Goal: Transaction & Acquisition: Purchase product/service

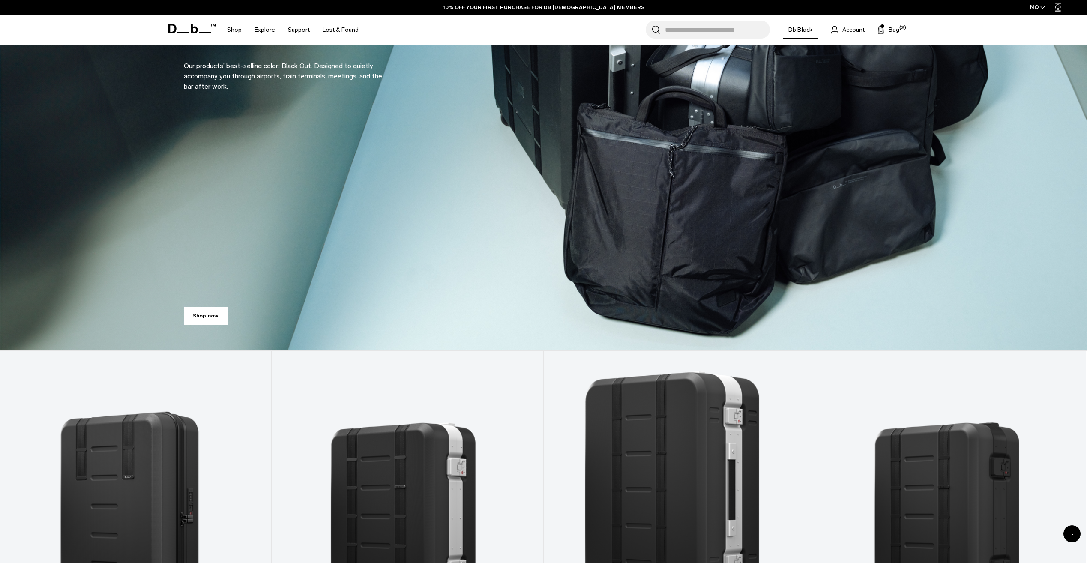
scroll to position [300, 0]
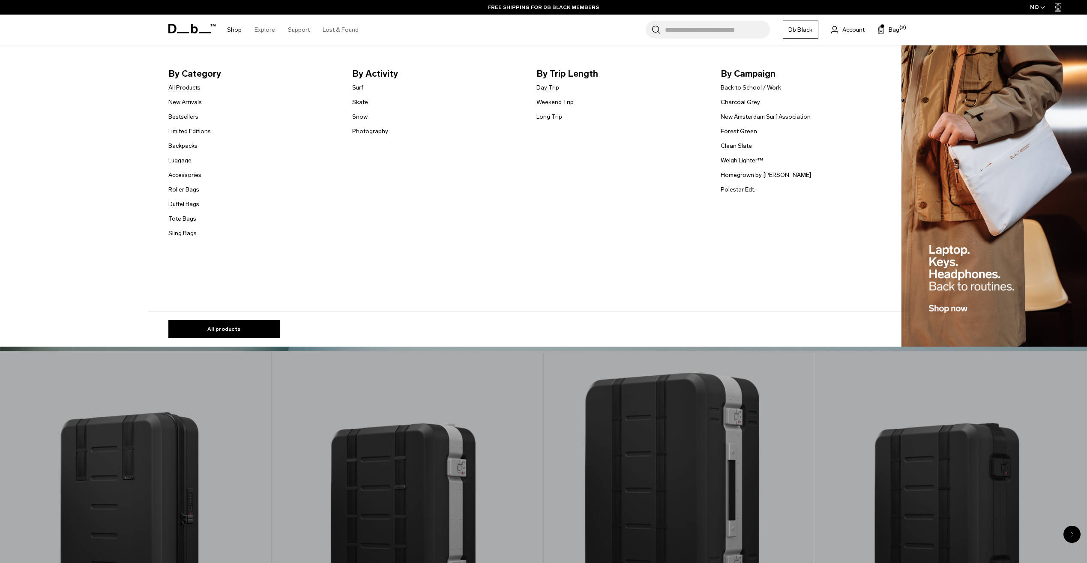
click at [190, 85] on link "All Products" at bounding box center [184, 87] width 32 height 9
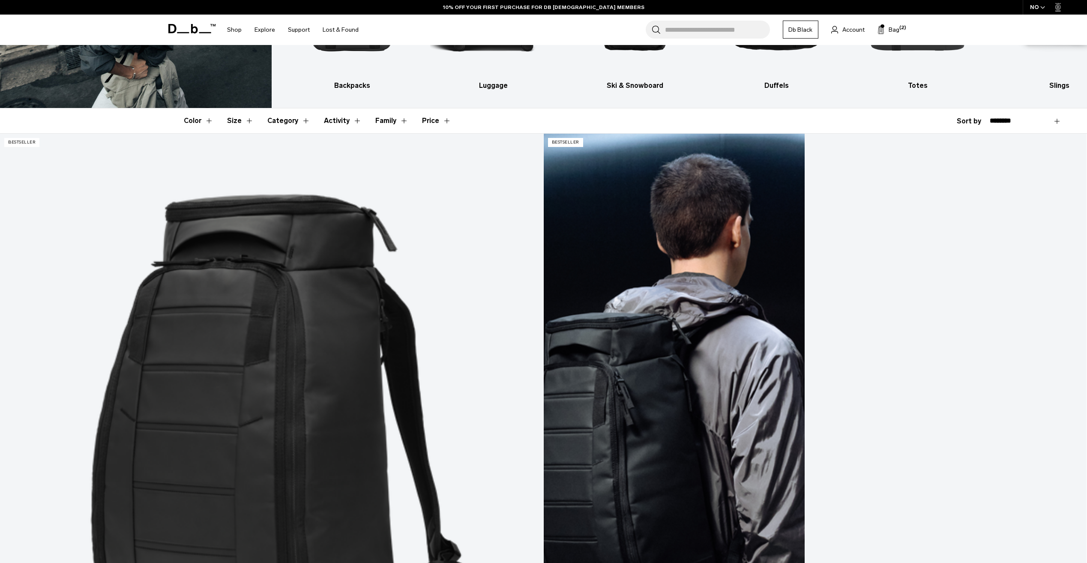
click at [544, 295] on link "Hugger Backpack 30L" at bounding box center [815, 435] width 543 height 603
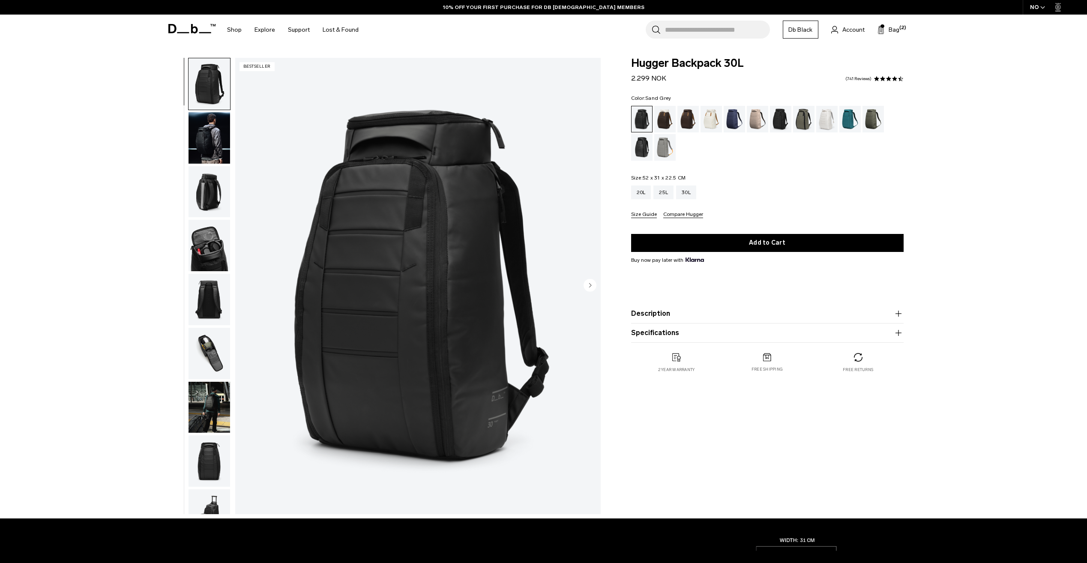
click at [666, 139] on div "Sand Grey" at bounding box center [665, 147] width 22 height 27
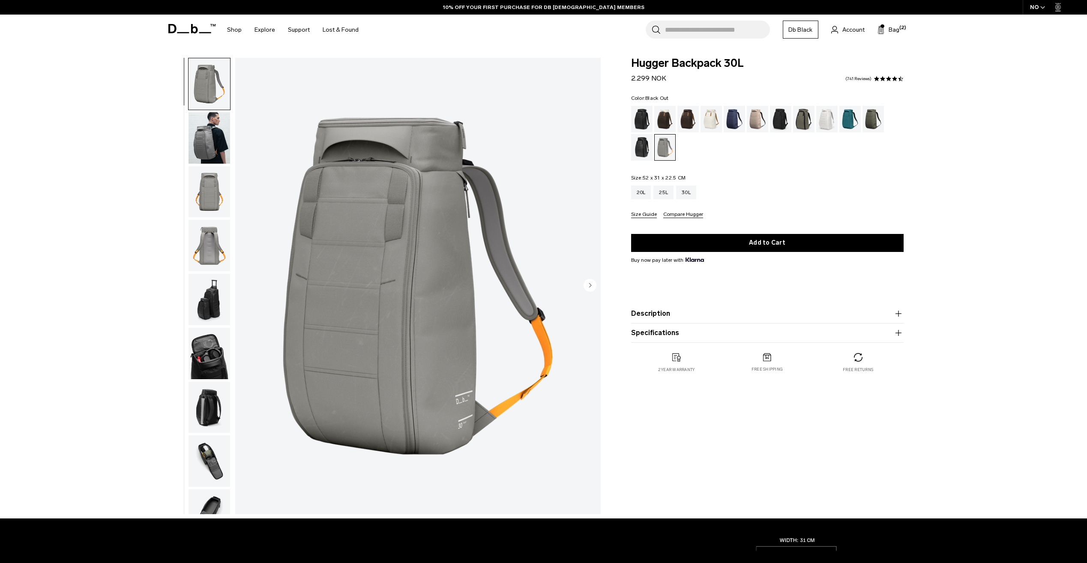
click at [638, 122] on div "Black Out" at bounding box center [642, 119] width 22 height 27
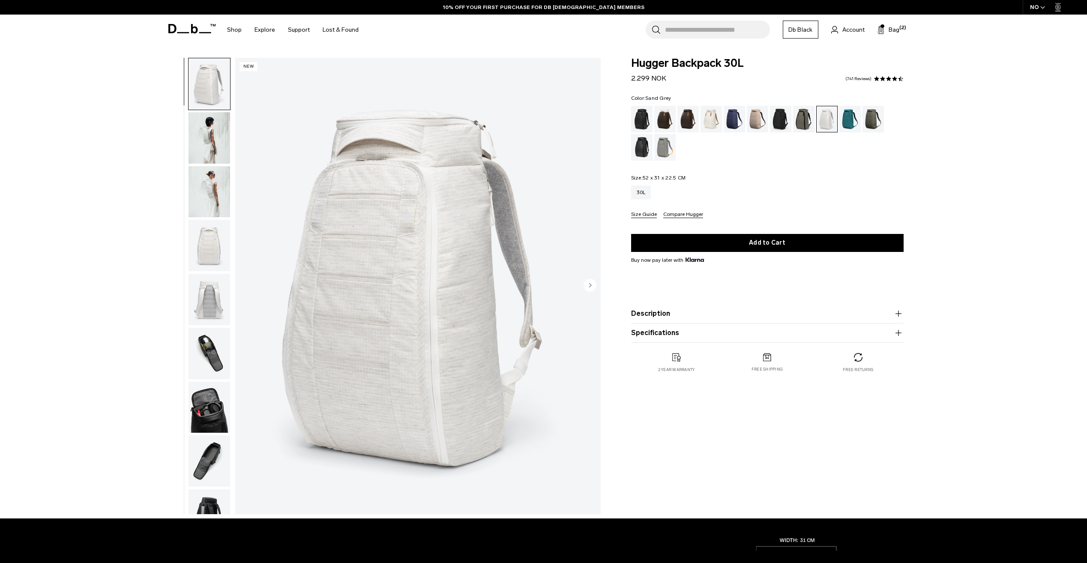
click at [661, 148] on div "Sand Grey" at bounding box center [665, 147] width 22 height 27
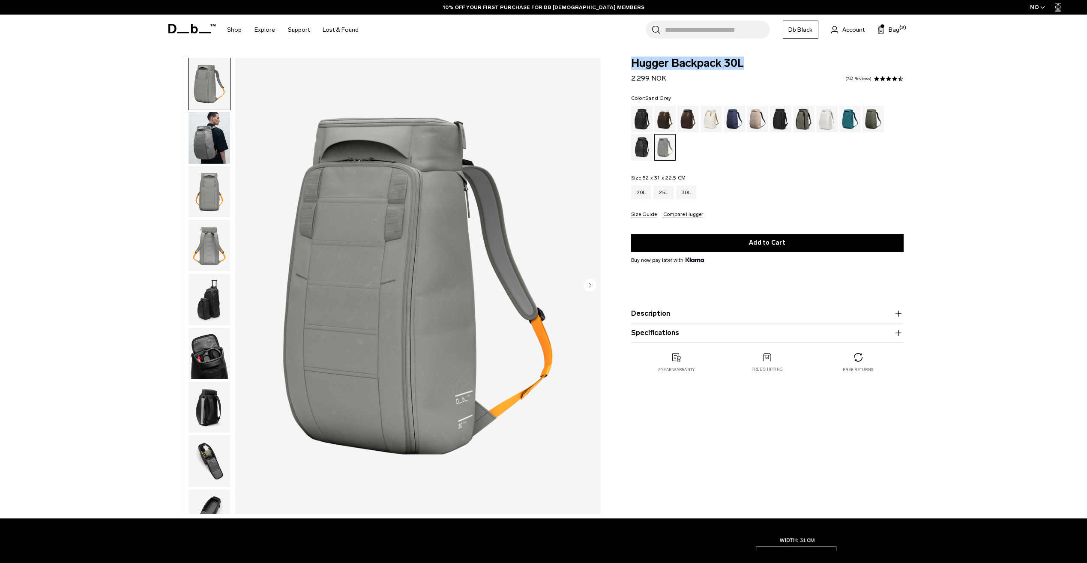
drag, startPoint x: 753, startPoint y: 62, endPoint x: 625, endPoint y: 65, distance: 128.1
click at [625, 65] on div "Hugger Backpack 30L 2.299 NOK 4.6 star rating 741 Reviews Color: Sand Grey Out …" at bounding box center [767, 224] width 324 height 332
drag, startPoint x: 625, startPoint y: 65, endPoint x: 778, endPoint y: 60, distance: 153.5
click at [778, 60] on span "Hugger Backpack 30L" at bounding box center [767, 63] width 272 height 11
drag, startPoint x: 753, startPoint y: 60, endPoint x: 618, endPoint y: 63, distance: 135.4
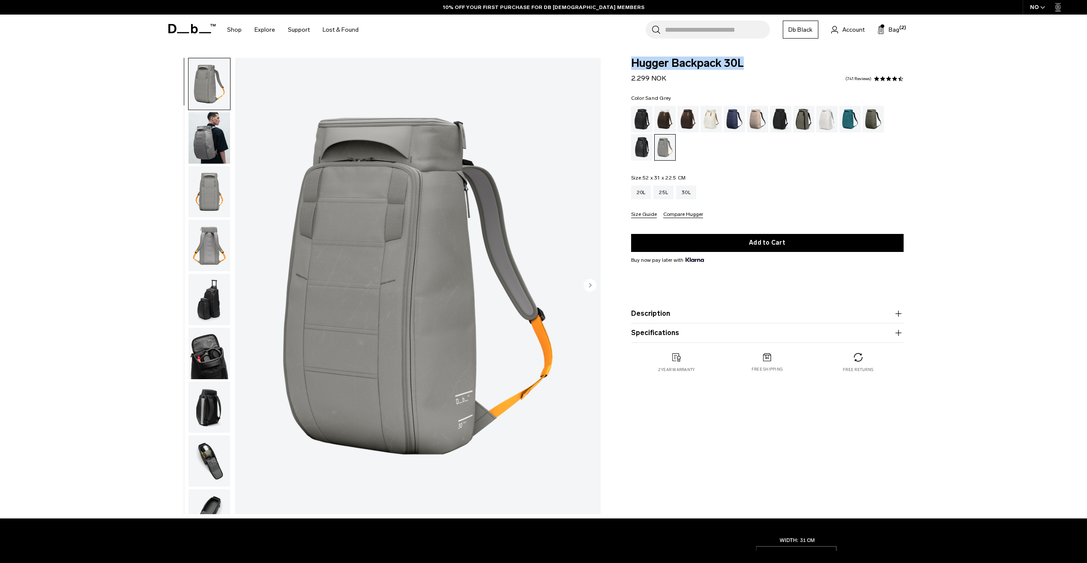
click at [618, 63] on div "Hugger Backpack 30L 2.299 NOK 4.6 star rating 741 Reviews Color: Sand Grey Out …" at bounding box center [767, 224] width 324 height 332
drag, startPoint x: 618, startPoint y: 63, endPoint x: 723, endPoint y: 65, distance: 105.0
copy span "Hugger Backpack 30L"
click at [644, 117] on div "Black Out" at bounding box center [642, 119] width 22 height 27
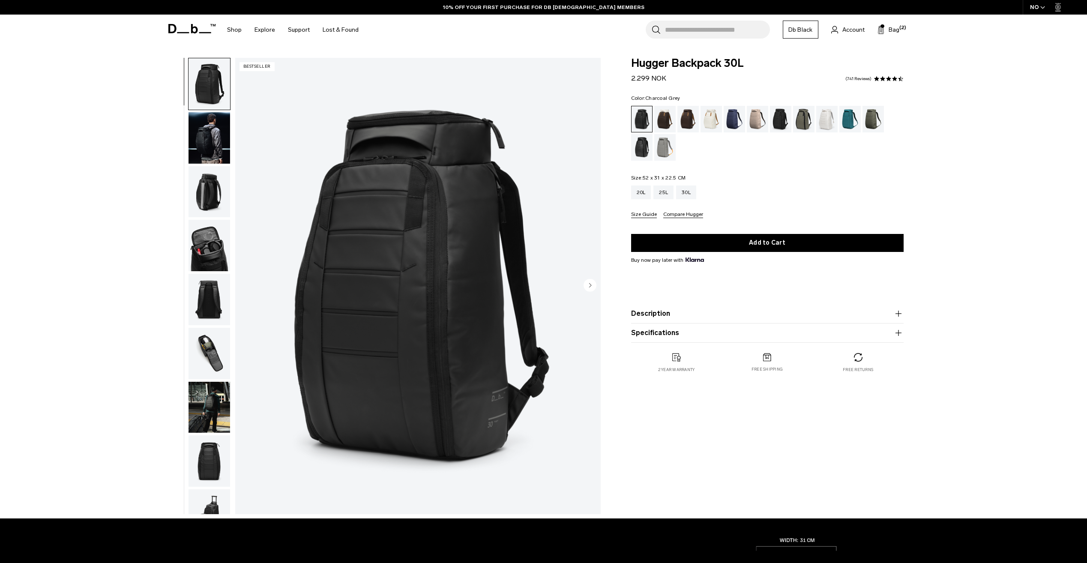
click at [776, 118] on div "Charcoal Grey" at bounding box center [781, 119] width 22 height 27
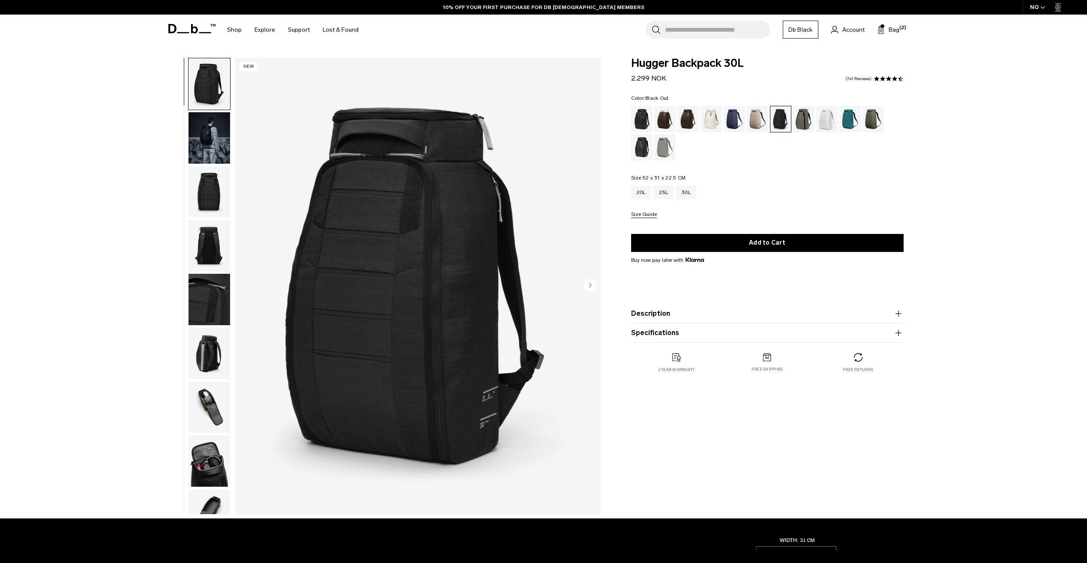
click at [643, 118] on div "Black Out" at bounding box center [642, 119] width 22 height 27
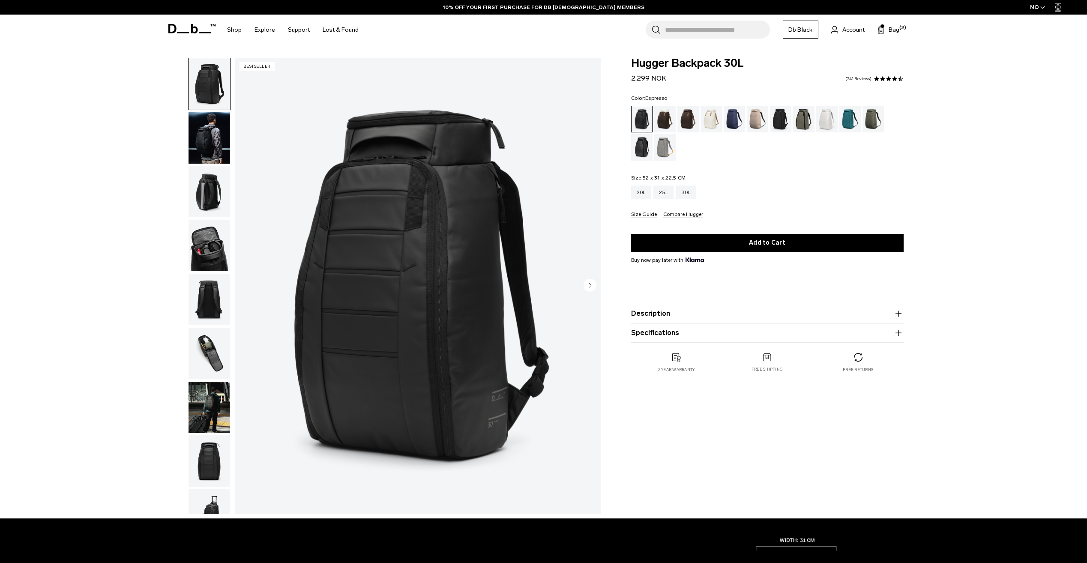
click at [679, 124] on div "Espresso" at bounding box center [688, 119] width 22 height 27
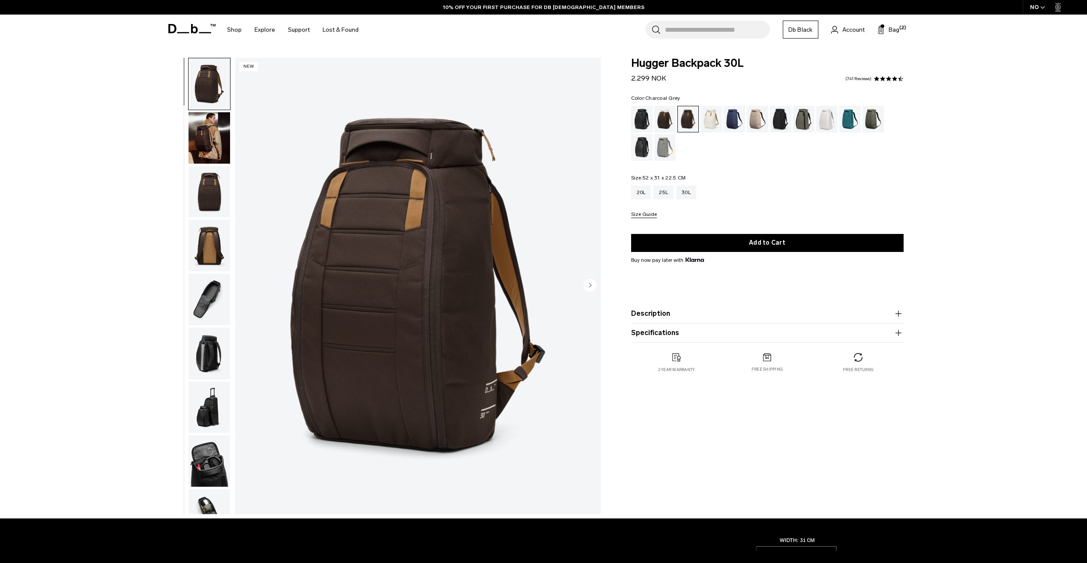
click at [781, 117] on div "Charcoal Grey" at bounding box center [781, 119] width 22 height 27
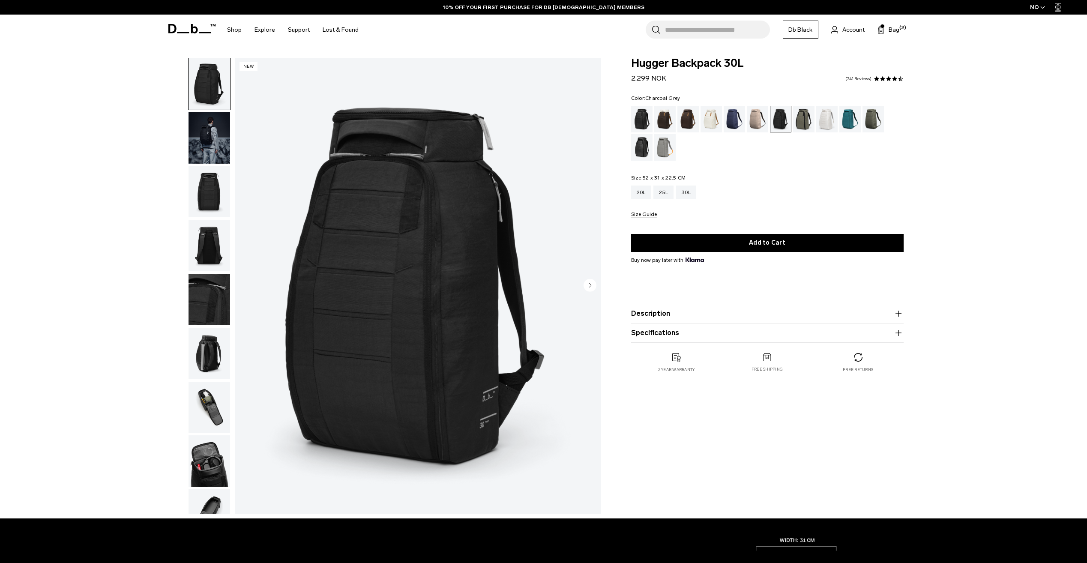
click at [232, 241] on div "01 / 10 New" at bounding box center [381, 288] width 447 height 461
click at [199, 299] on img "button" at bounding box center [209, 299] width 42 height 51
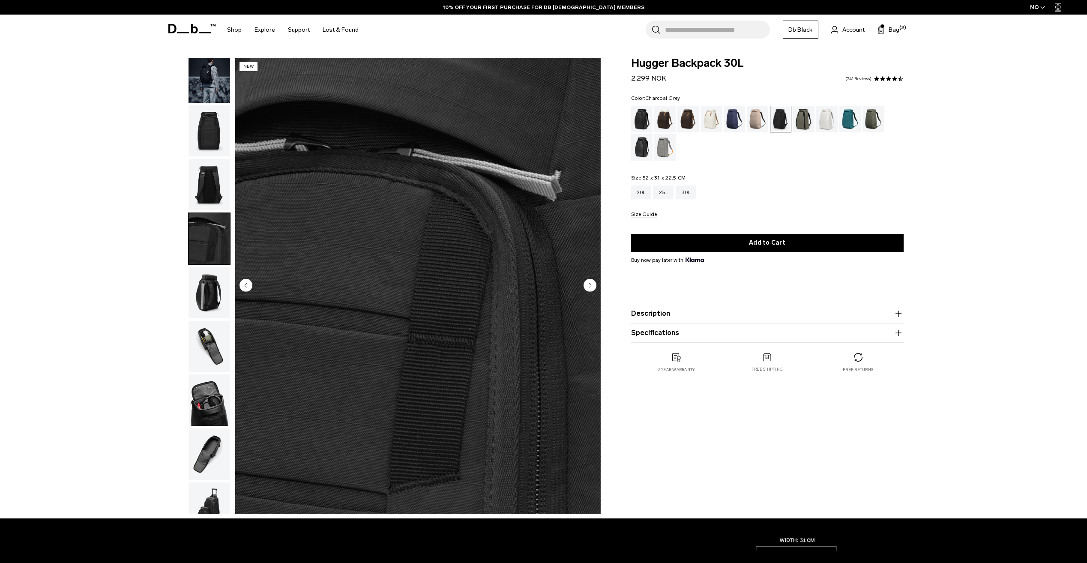
scroll to position [81, 0]
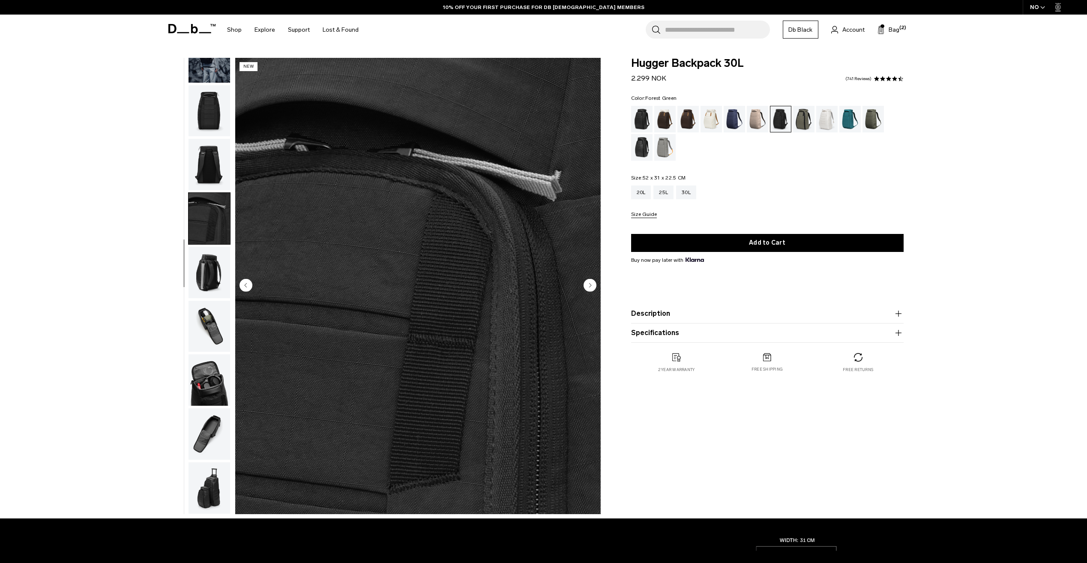
click at [801, 120] on div "Forest Green" at bounding box center [804, 119] width 22 height 27
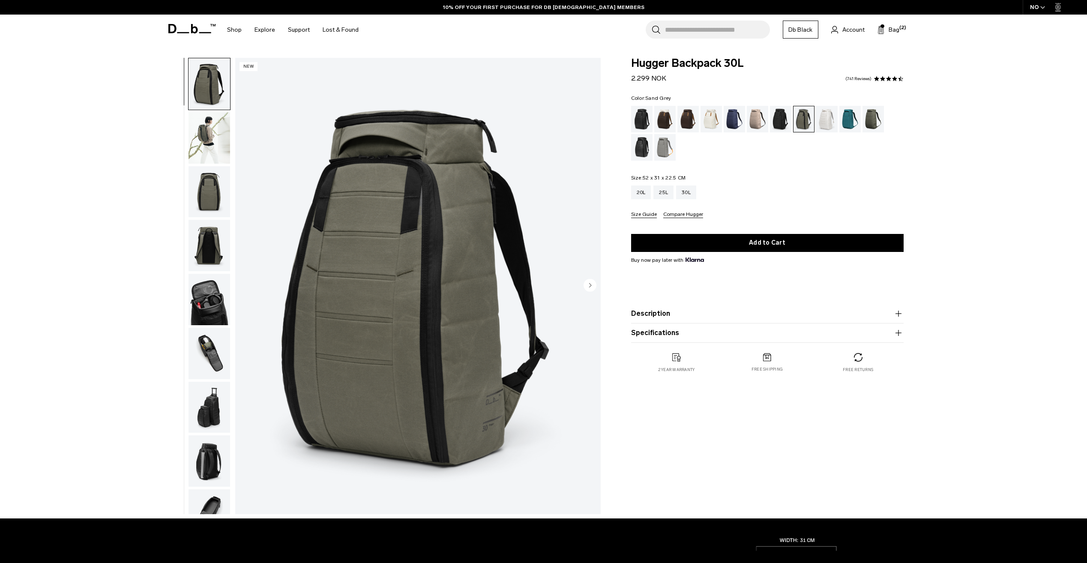
click at [666, 152] on div "Sand Grey" at bounding box center [665, 147] width 22 height 27
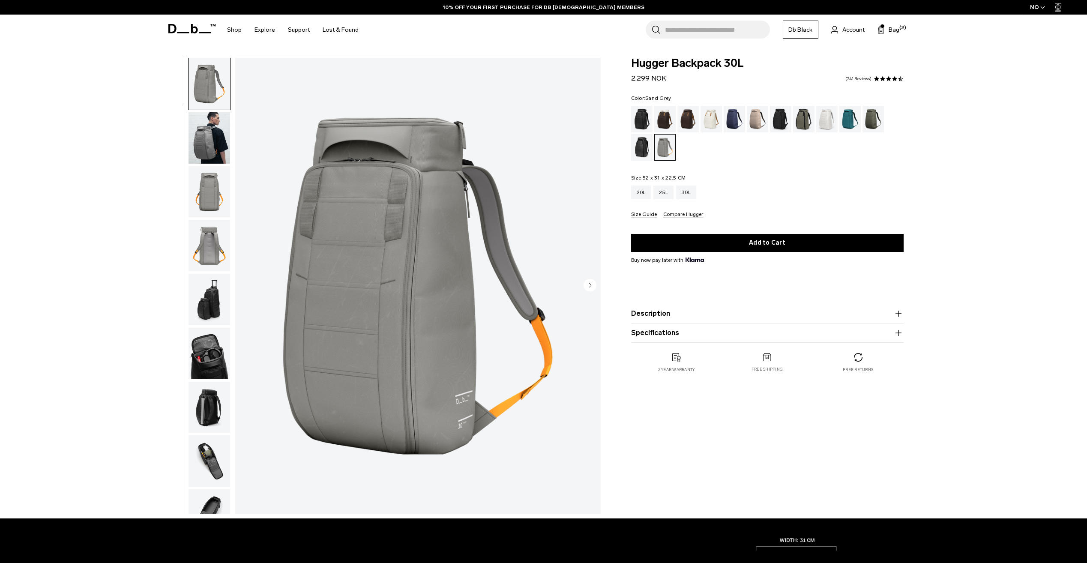
click at [200, 375] on img "button" at bounding box center [209, 353] width 42 height 51
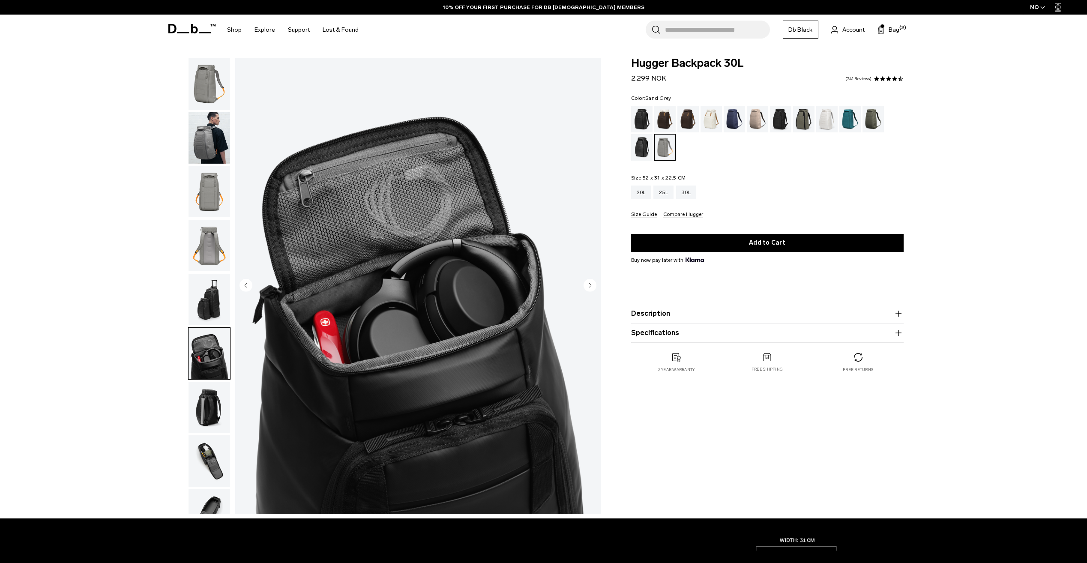
scroll to position [81, 0]
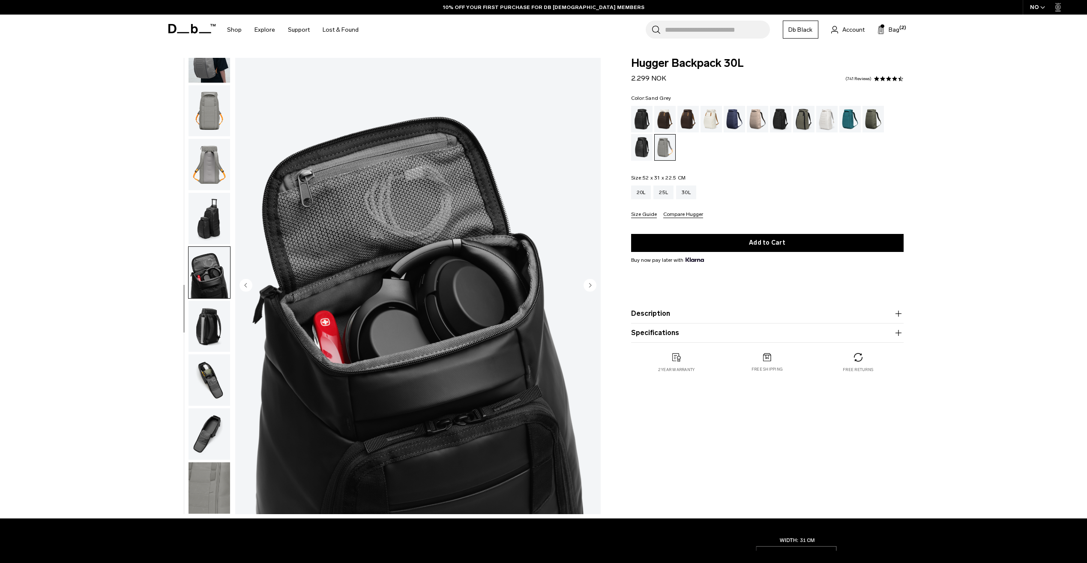
click at [197, 407] on ul at bounding box center [209, 286] width 42 height 456
click at [213, 388] on img "button" at bounding box center [209, 379] width 42 height 51
